Goal: Information Seeking & Learning: Learn about a topic

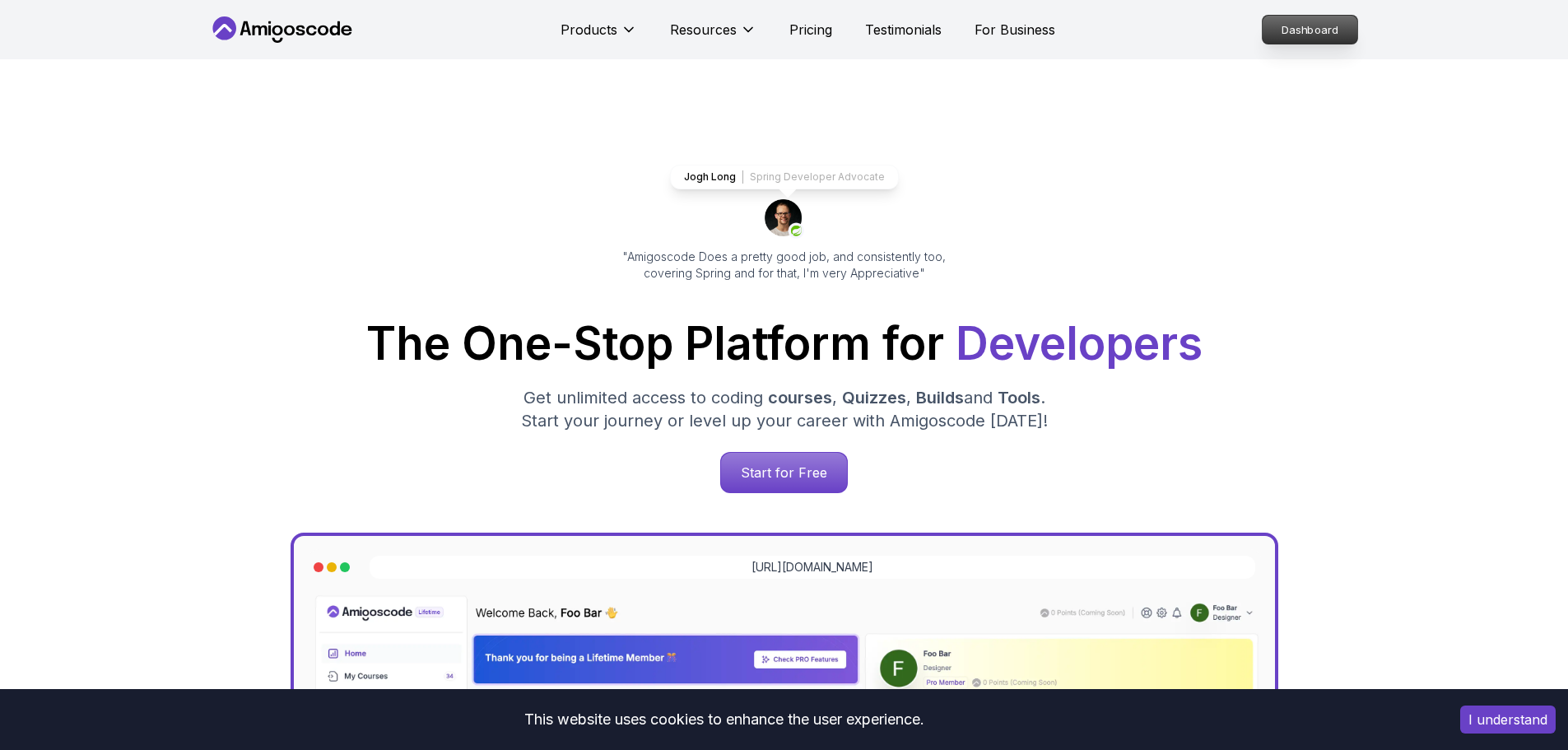
click at [1329, 30] on p "Dashboard" at bounding box center [1310, 29] width 94 height 28
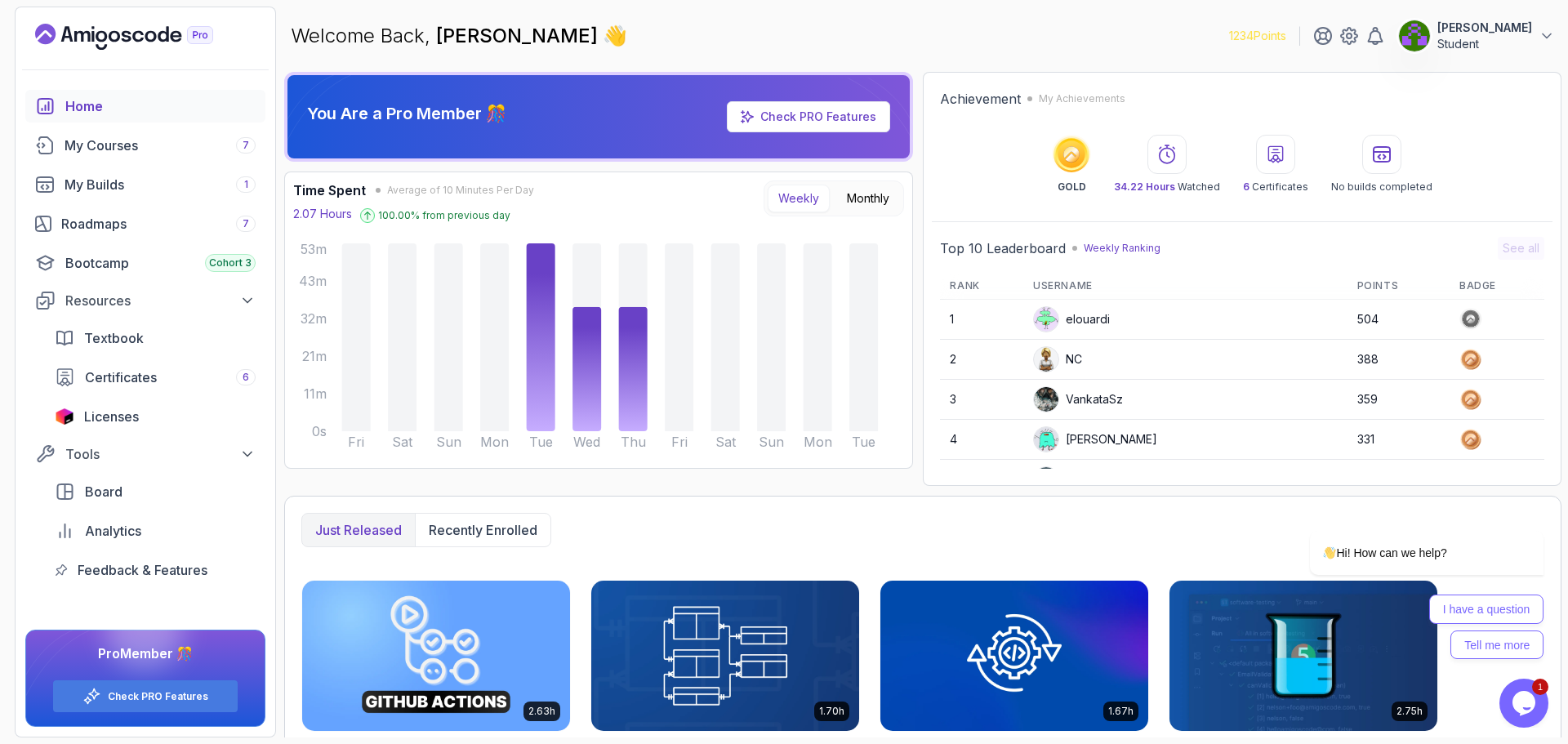
drag, startPoint x: 911, startPoint y: 44, endPoint x: 920, endPoint y: 95, distance: 51.8
click at [293, 474] on div "You Are a Pro Member 🎊 Check PRO Features Time Spent Average of 10 Minutes Per …" at bounding box center [599, 279] width 629 height 414
click at [507, 537] on p "Recently enrolled" at bounding box center [483, 530] width 109 height 20
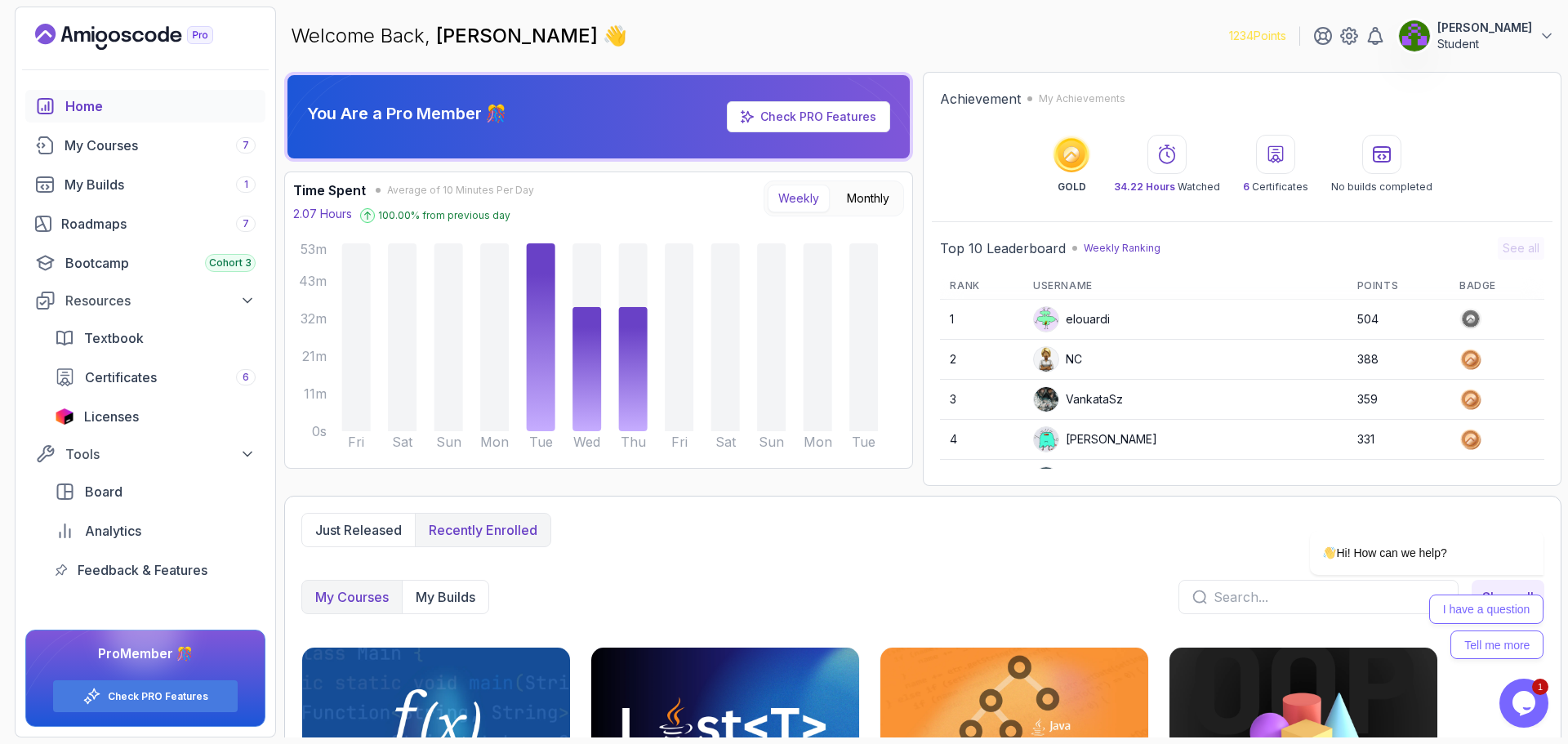
drag, startPoint x: 656, startPoint y: 536, endPoint x: 639, endPoint y: 605, distance: 71.1
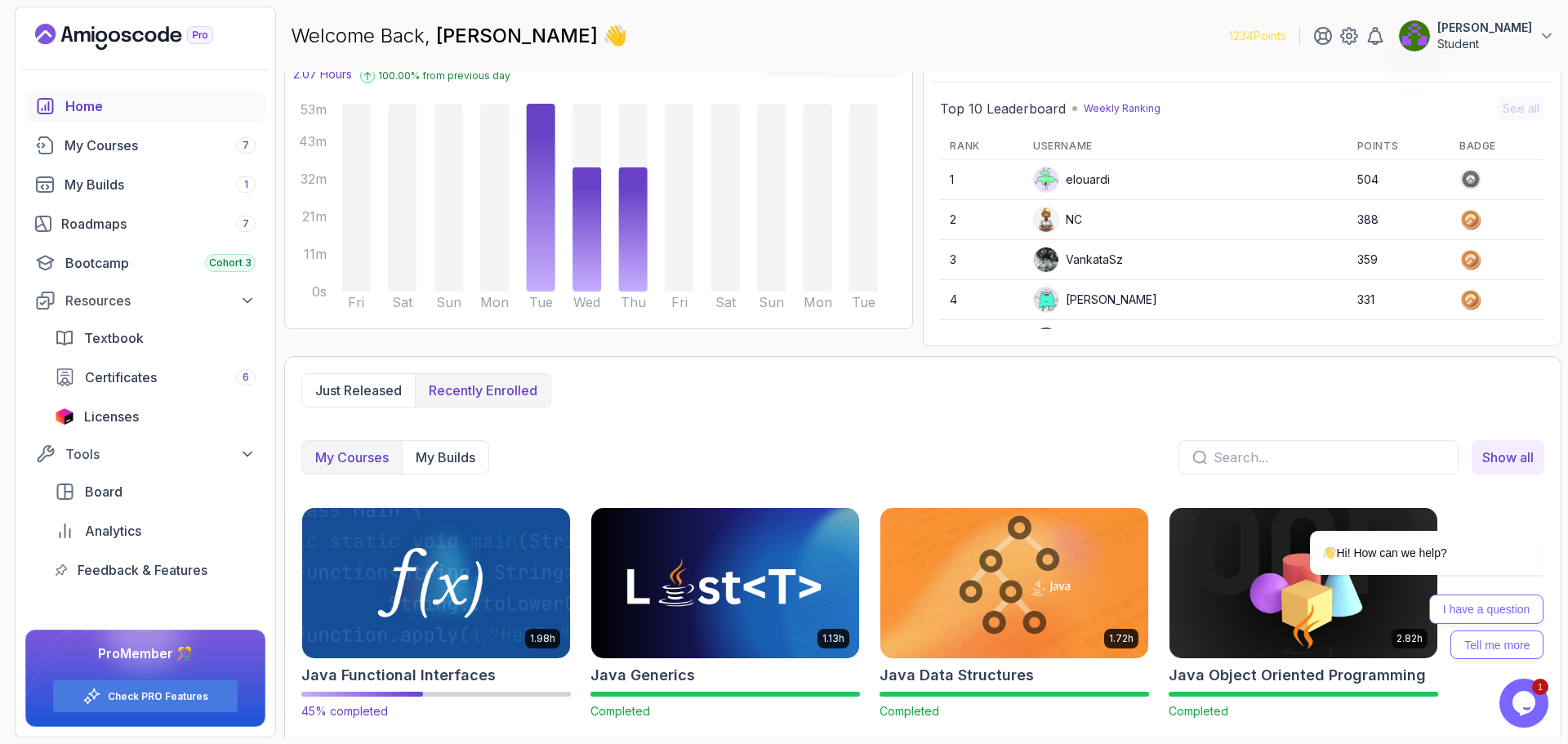
click at [438, 586] on img at bounding box center [436, 583] width 281 height 158
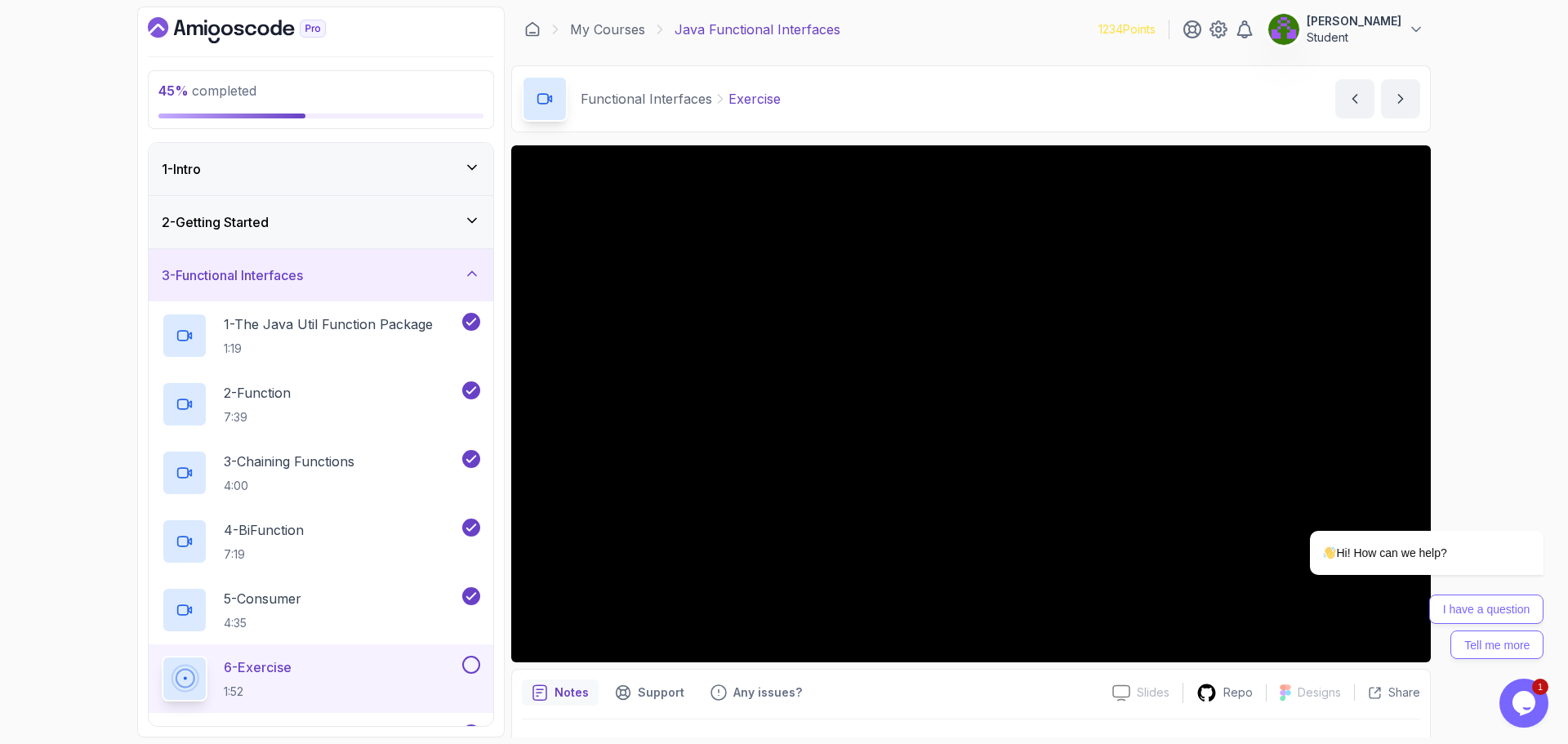
drag, startPoint x: 1511, startPoint y: 218, endPoint x: 1493, endPoint y: 355, distance: 138.2
click at [569, 691] on p "Notes" at bounding box center [571, 693] width 34 height 17
drag, startPoint x: 2775, startPoint y: 620, endPoint x: 1473, endPoint y: 419, distance: 1317.4
drag, startPoint x: 1452, startPoint y: 687, endPoint x: 1425, endPoint y: 783, distance: 99.7
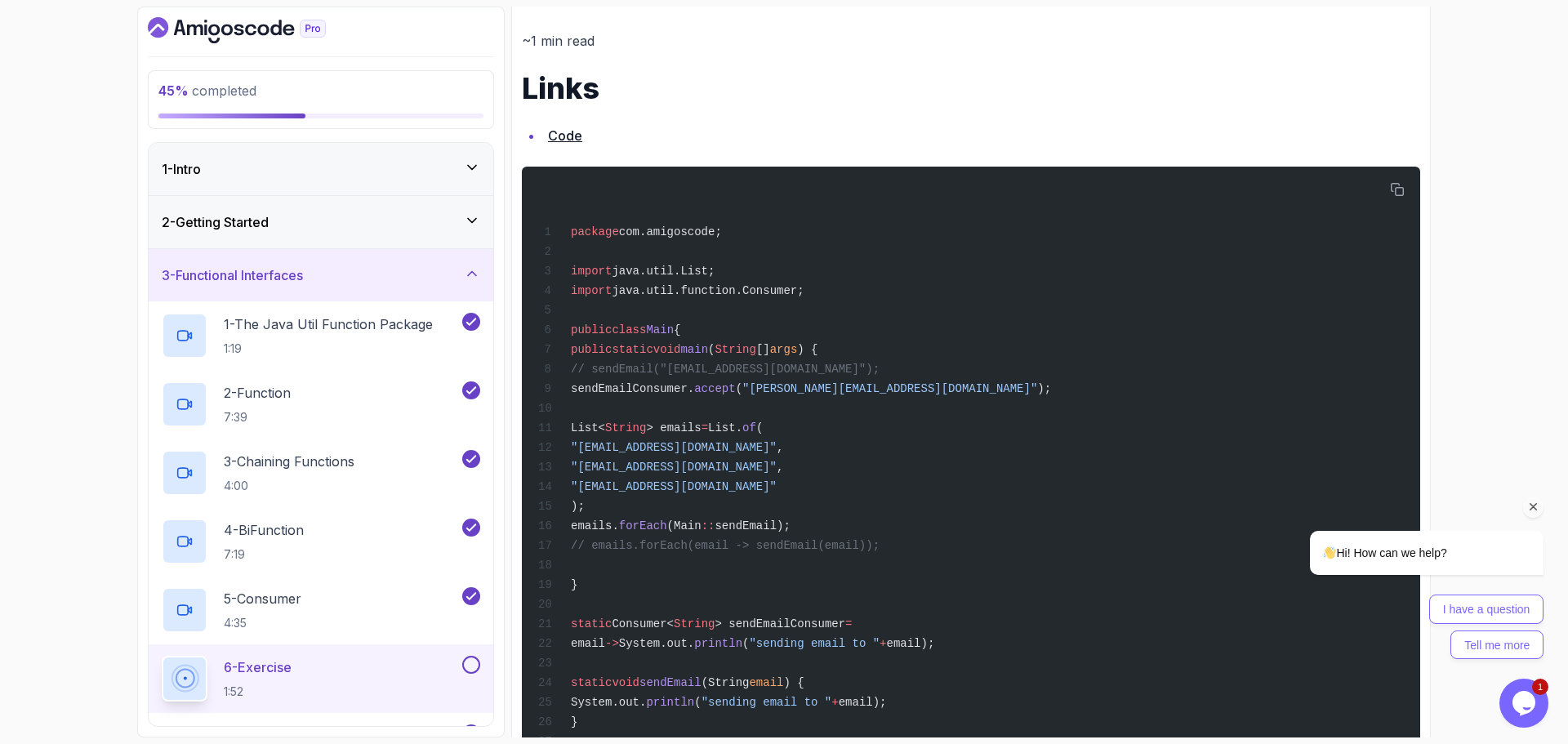
drag, startPoint x: 2611, startPoint y: 1111, endPoint x: 1326, endPoint y: 623, distance: 1374.5
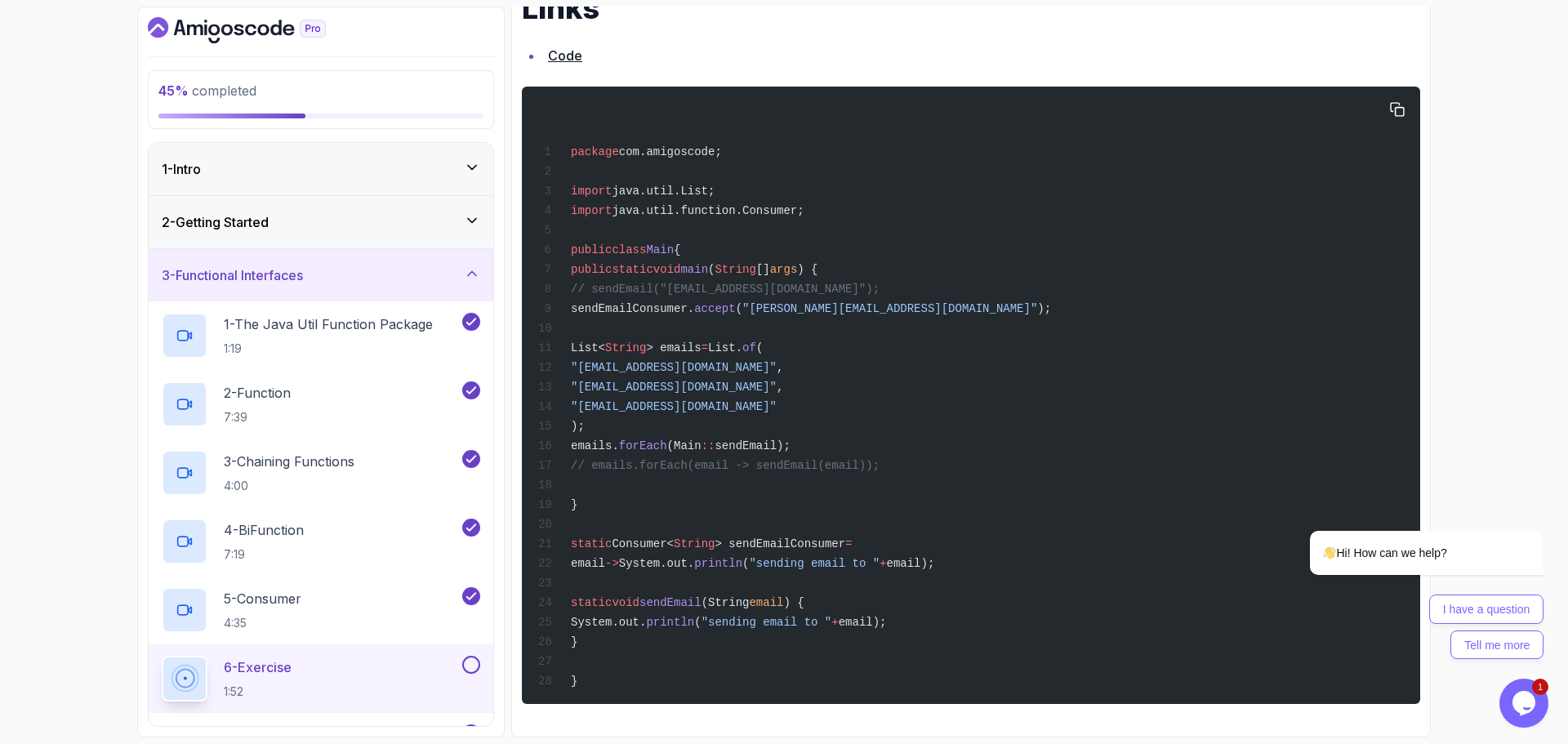
drag, startPoint x: 1103, startPoint y: 529, endPoint x: 1091, endPoint y: 586, distance: 58.2
drag, startPoint x: 1022, startPoint y: 437, endPoint x: 1022, endPoint y: 385, distance: 52.0
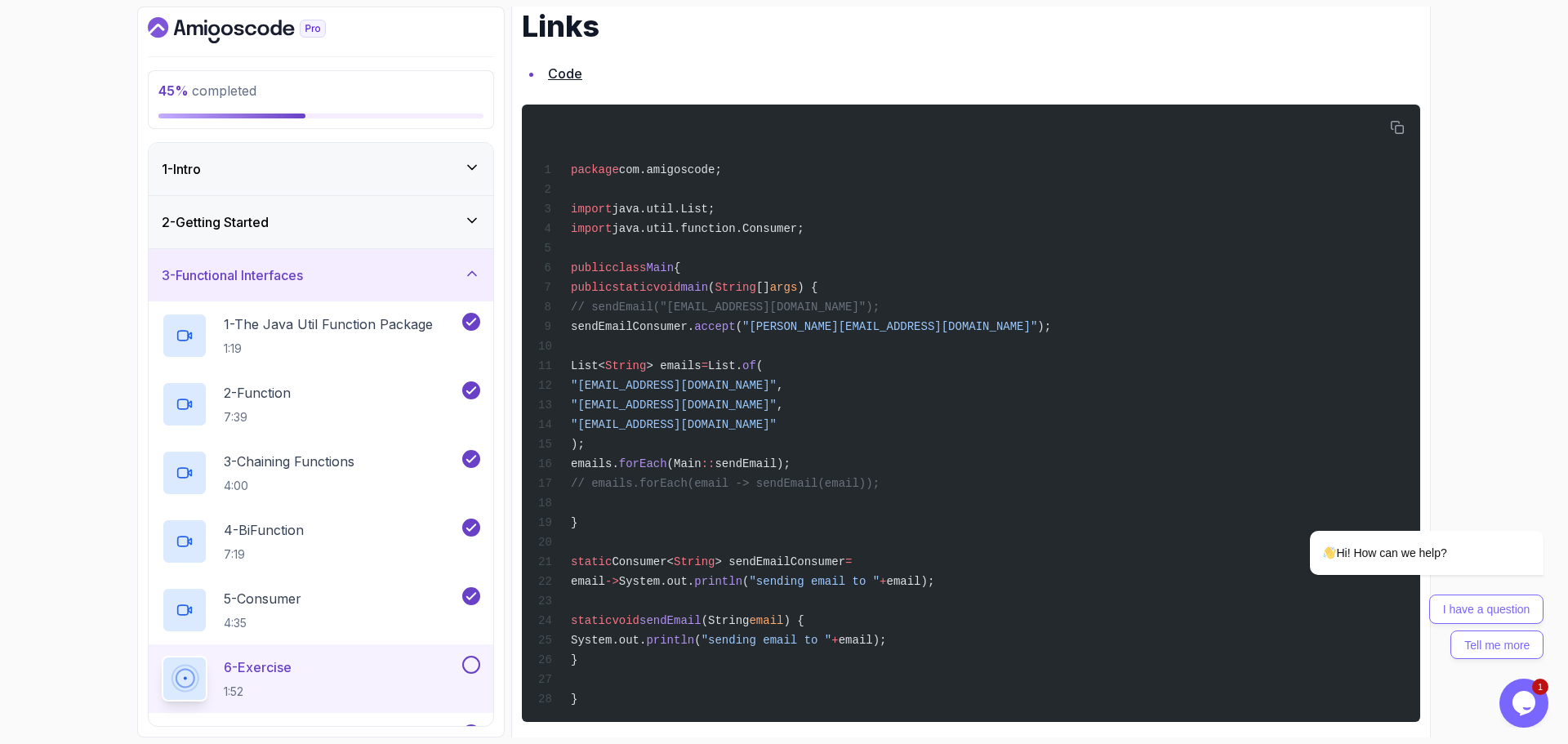
click at [549, 72] on link "Code" at bounding box center [565, 74] width 34 height 17
